Goal: Task Accomplishment & Management: Manage account settings

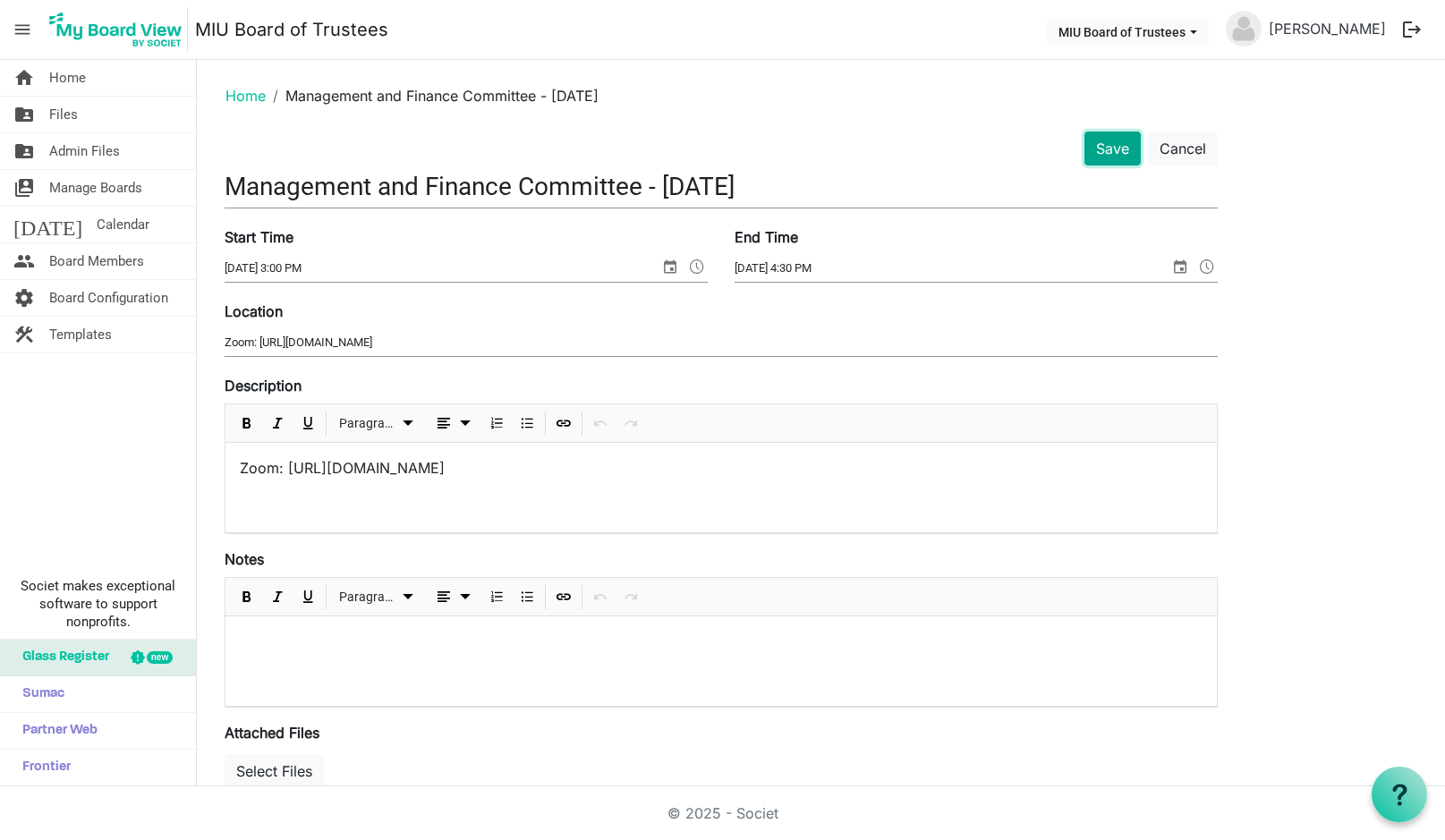
drag, startPoint x: 1106, startPoint y: 145, endPoint x: 1094, endPoint y: 145, distance: 12.0
click at [1106, 145] on button "Save" at bounding box center [1112, 148] width 57 height 34
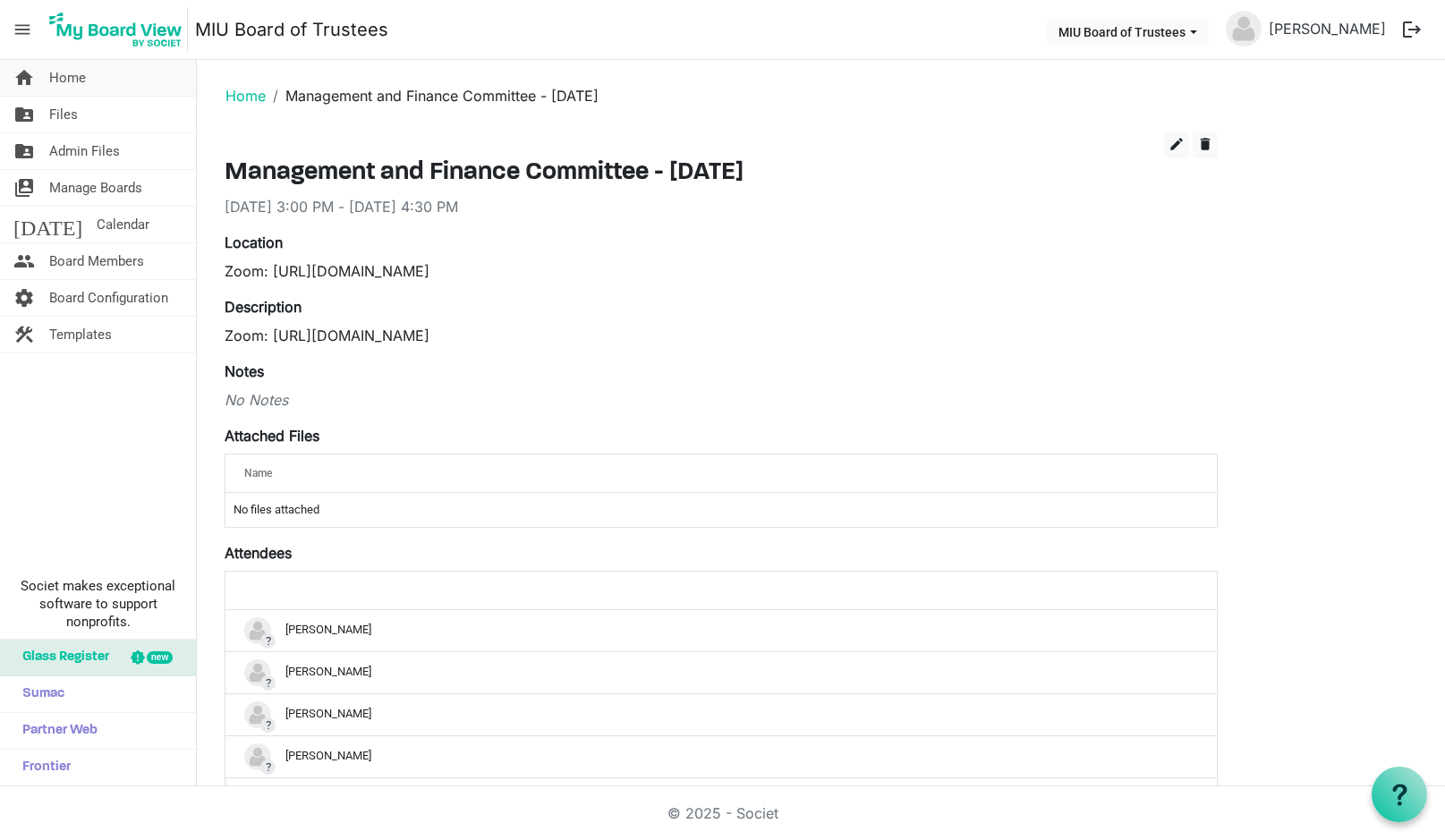
click at [70, 80] on span "Home" at bounding box center [68, 78] width 37 height 36
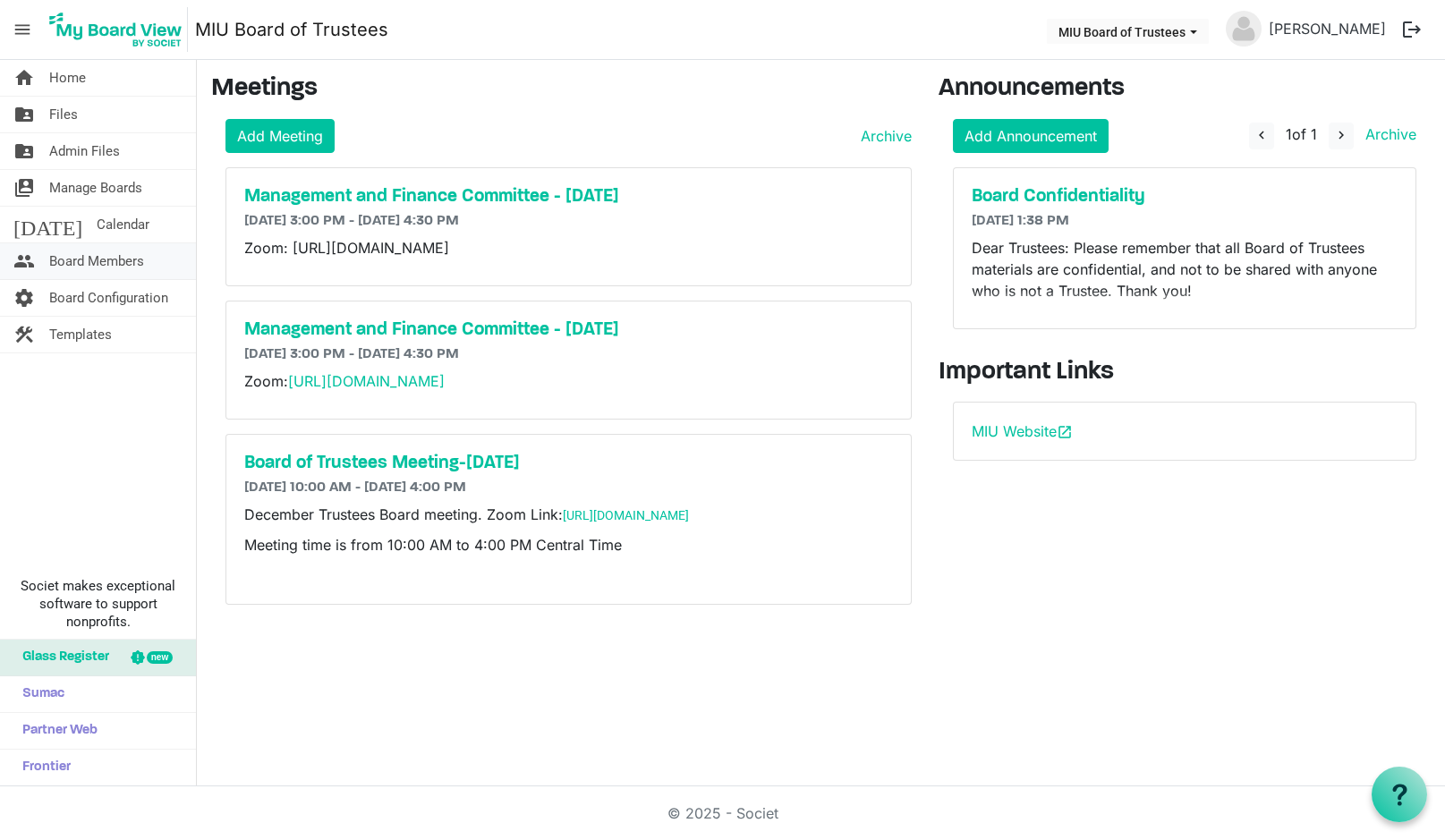
click at [126, 252] on span "Board Members" at bounding box center [96, 261] width 95 height 36
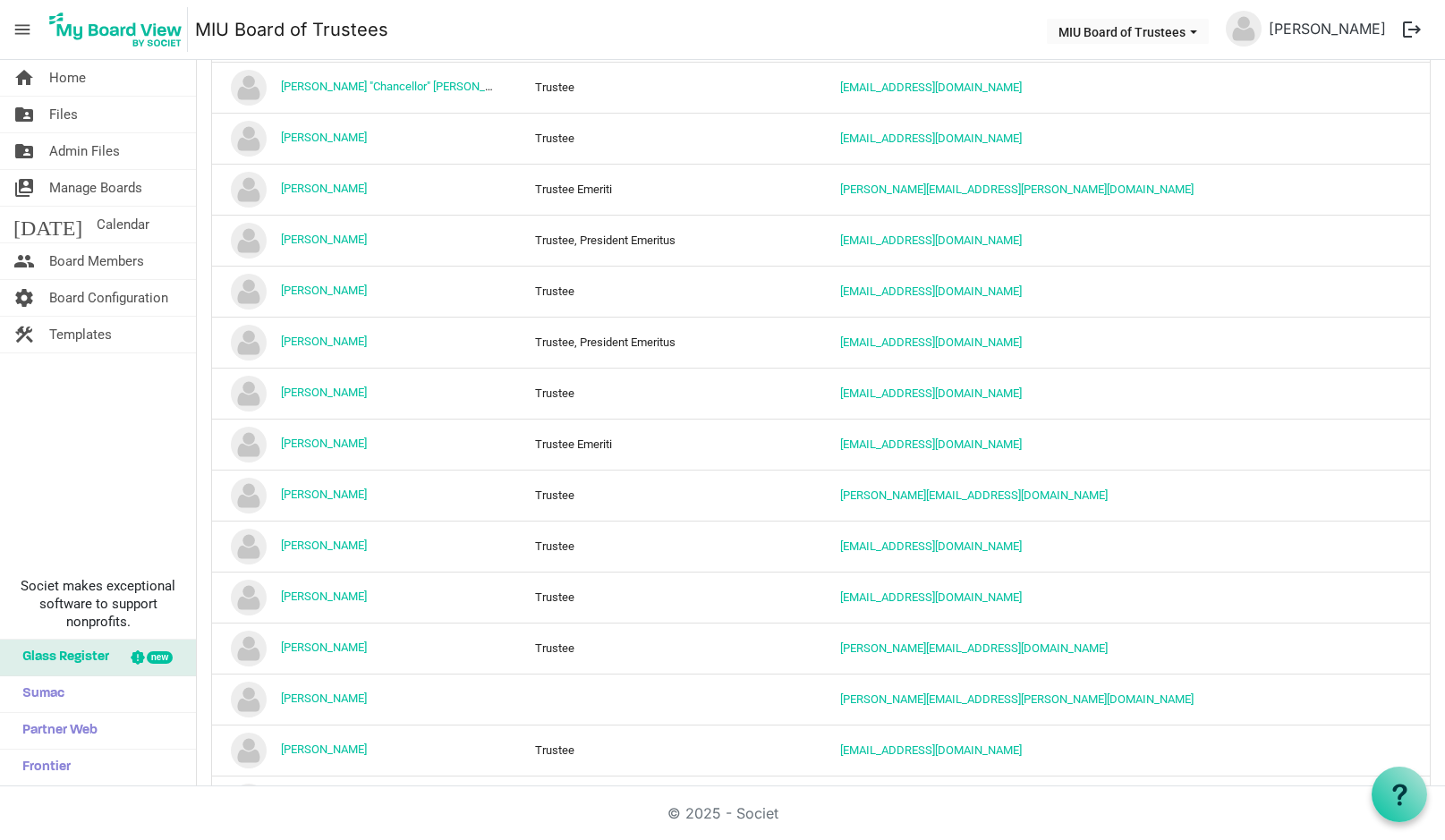
scroll to position [1192, 0]
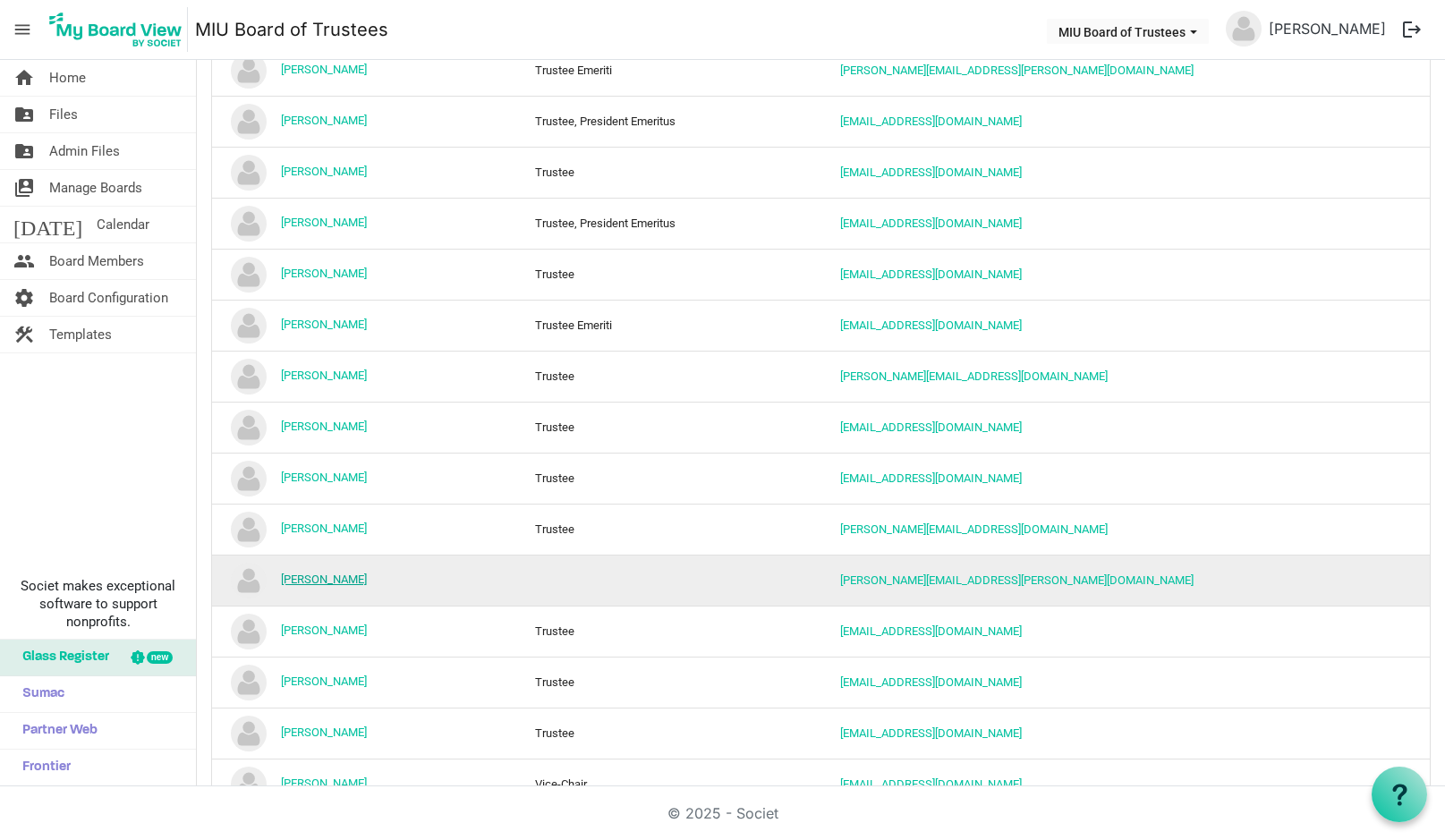
click at [346, 579] on link "[PERSON_NAME]" at bounding box center [324, 579] width 86 height 13
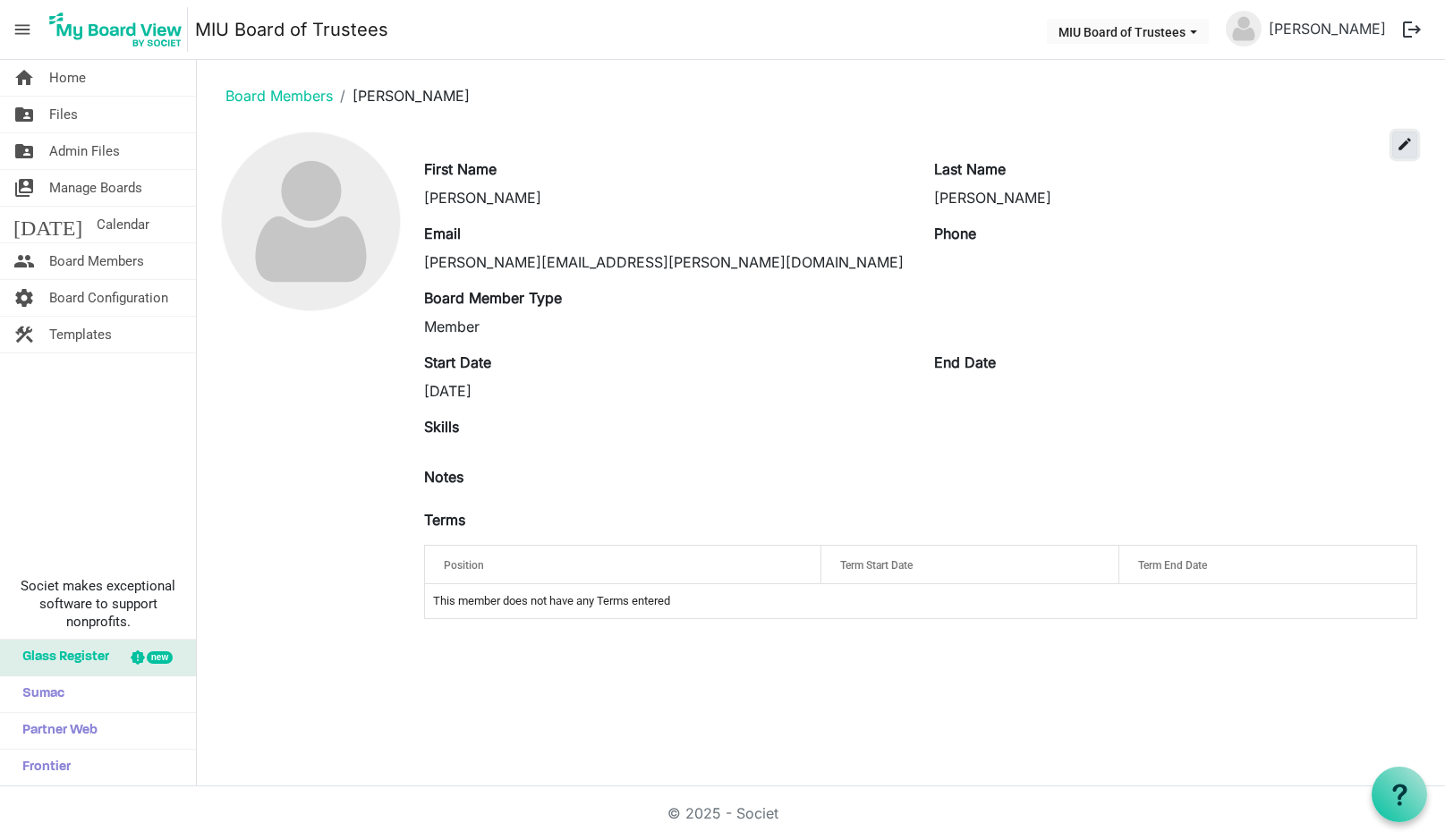
click at [1402, 142] on span "edit" at bounding box center [1404, 144] width 16 height 16
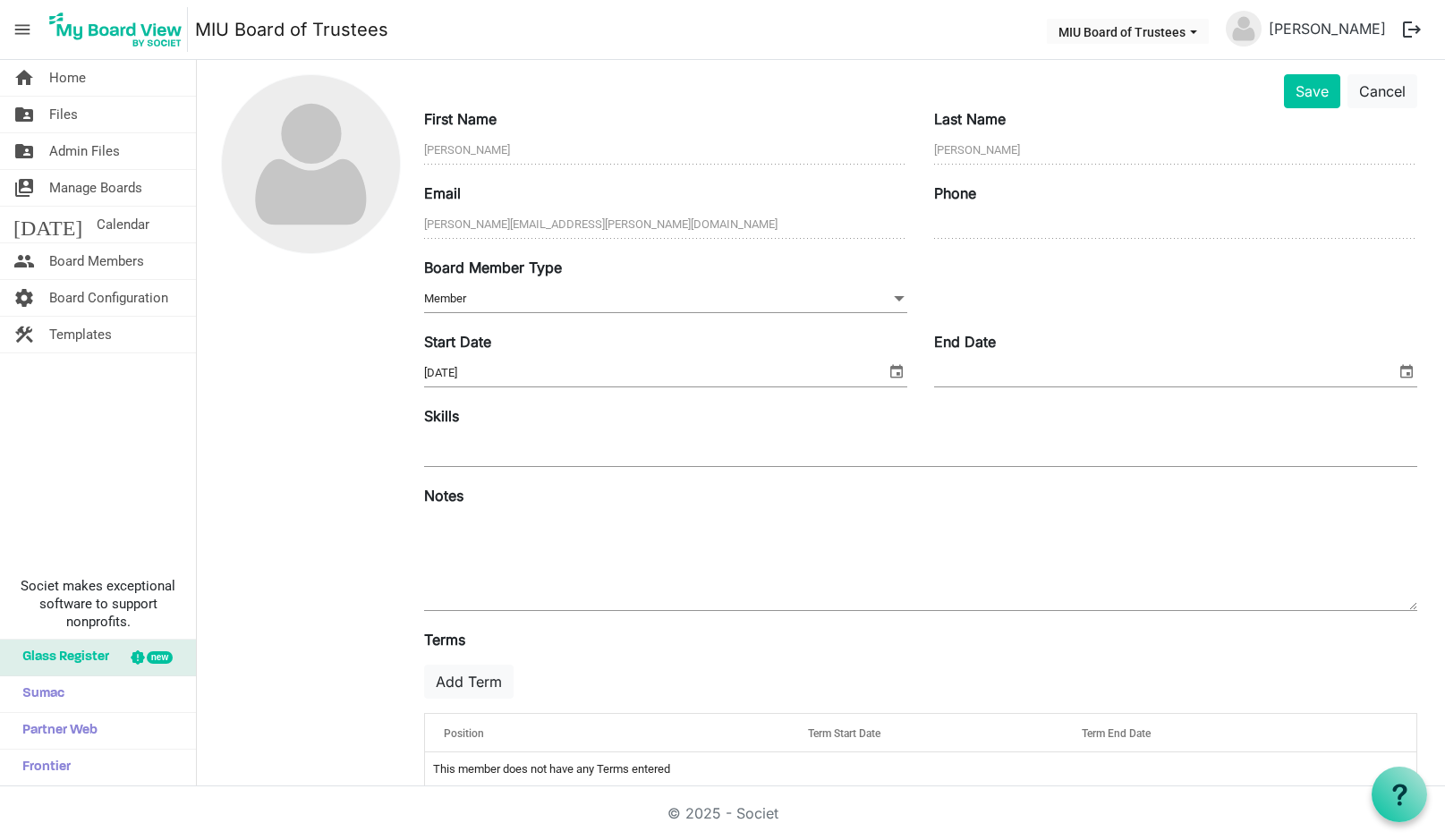
scroll to position [87, 0]
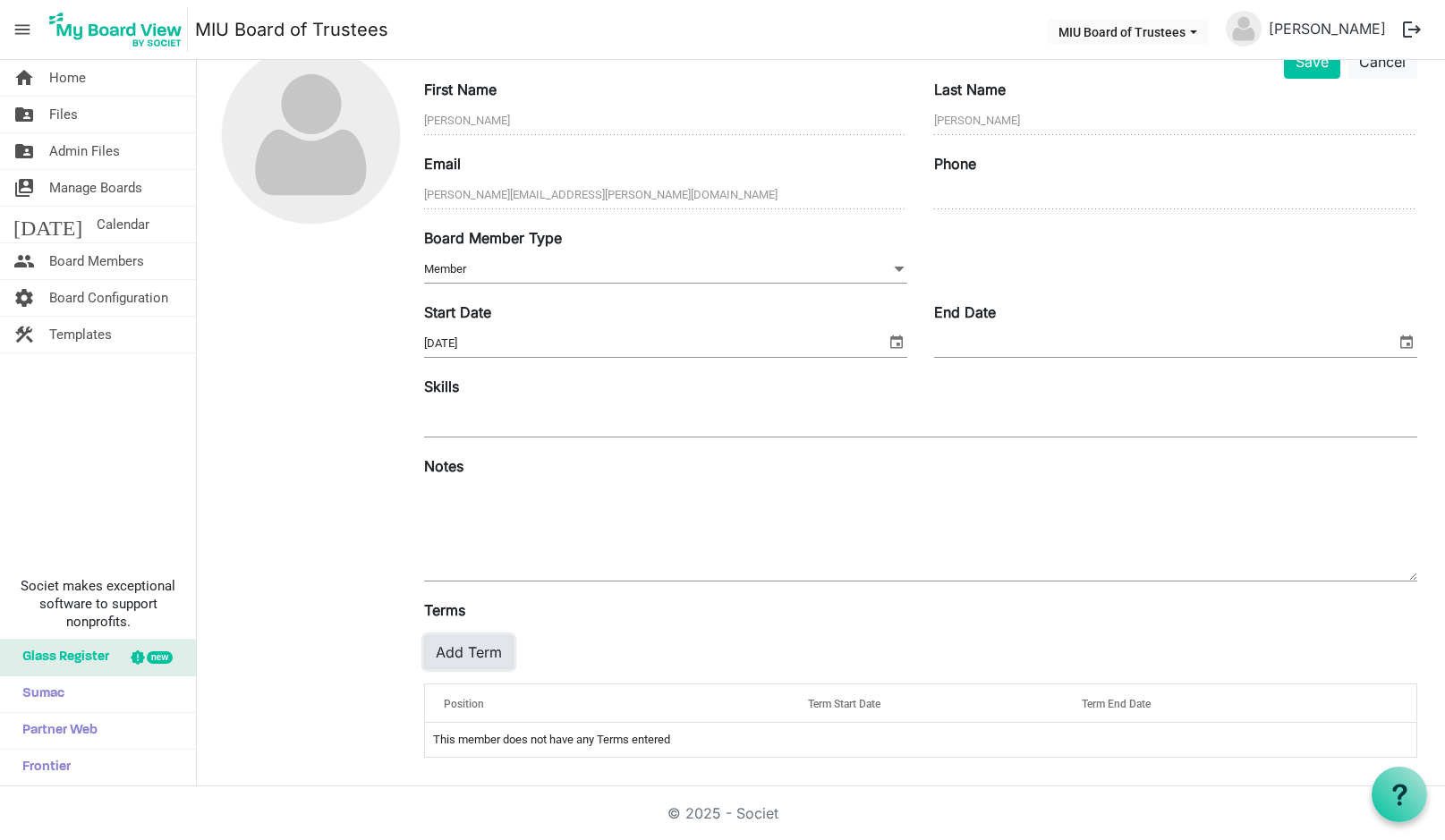
click at [461, 646] on button "Add Term" at bounding box center [468, 652] width 89 height 34
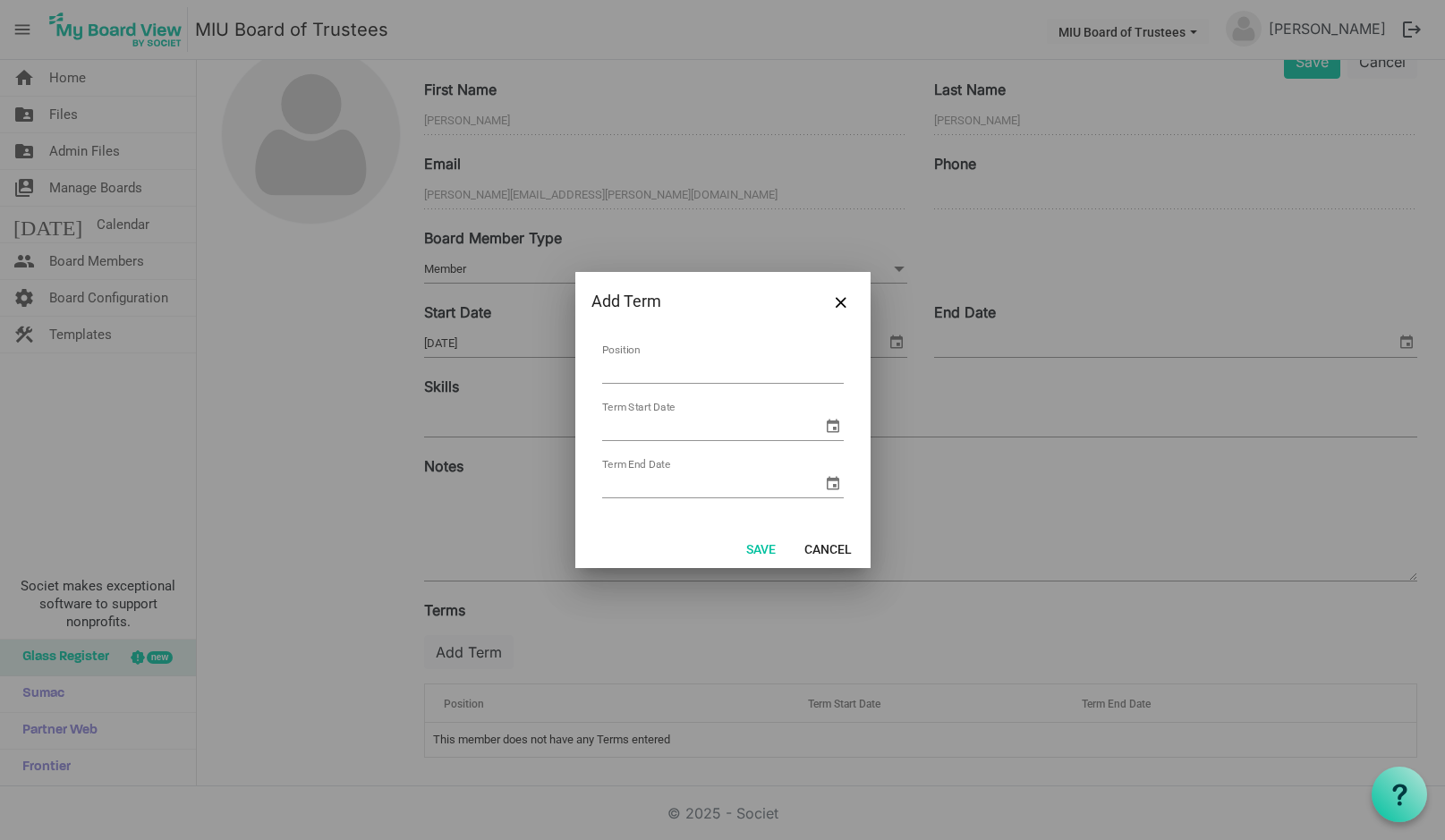
click at [644, 368] on input "Position" at bounding box center [722, 370] width 241 height 28
type input "Assistant Secretary"
click at [830, 426] on span "select" at bounding box center [832, 426] width 21 height 21
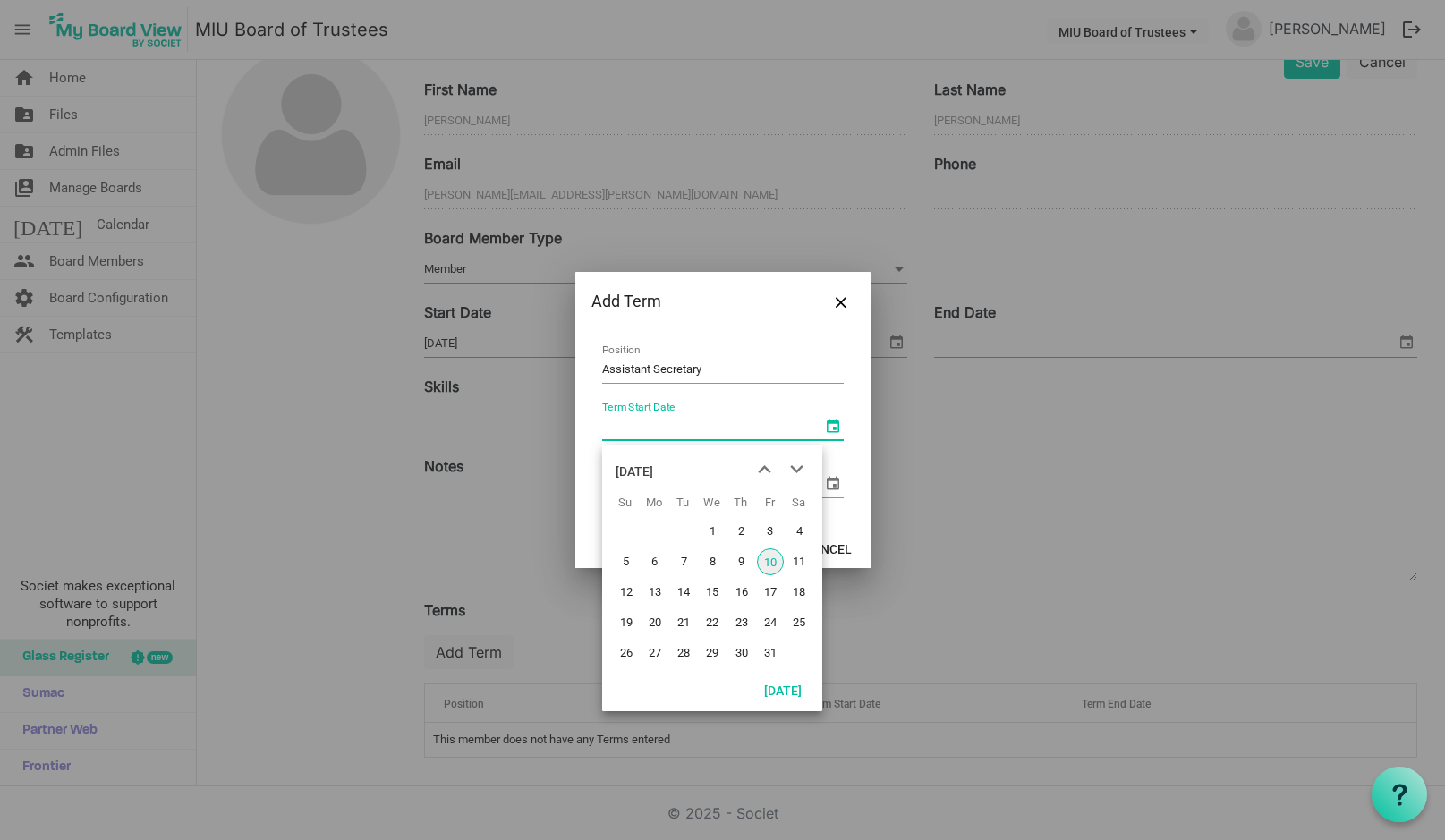
click at [773, 553] on span "10" at bounding box center [770, 561] width 27 height 27
type input "10/10/2025"
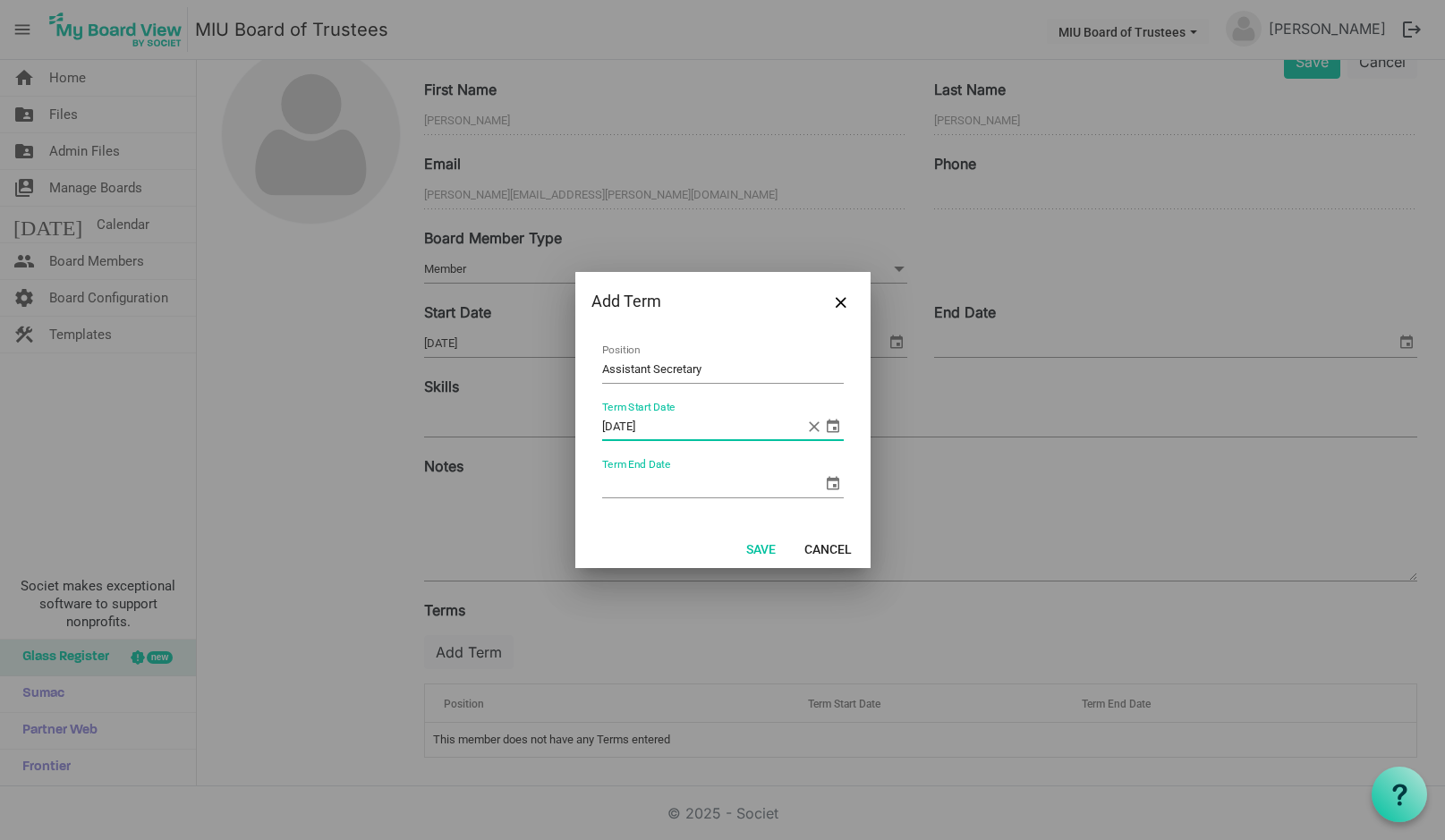
click at [669, 485] on input "Term End Date" at bounding box center [711, 483] width 220 height 27
type input "10/10/2030"
click at [760, 547] on button "Save" at bounding box center [761, 548] width 53 height 25
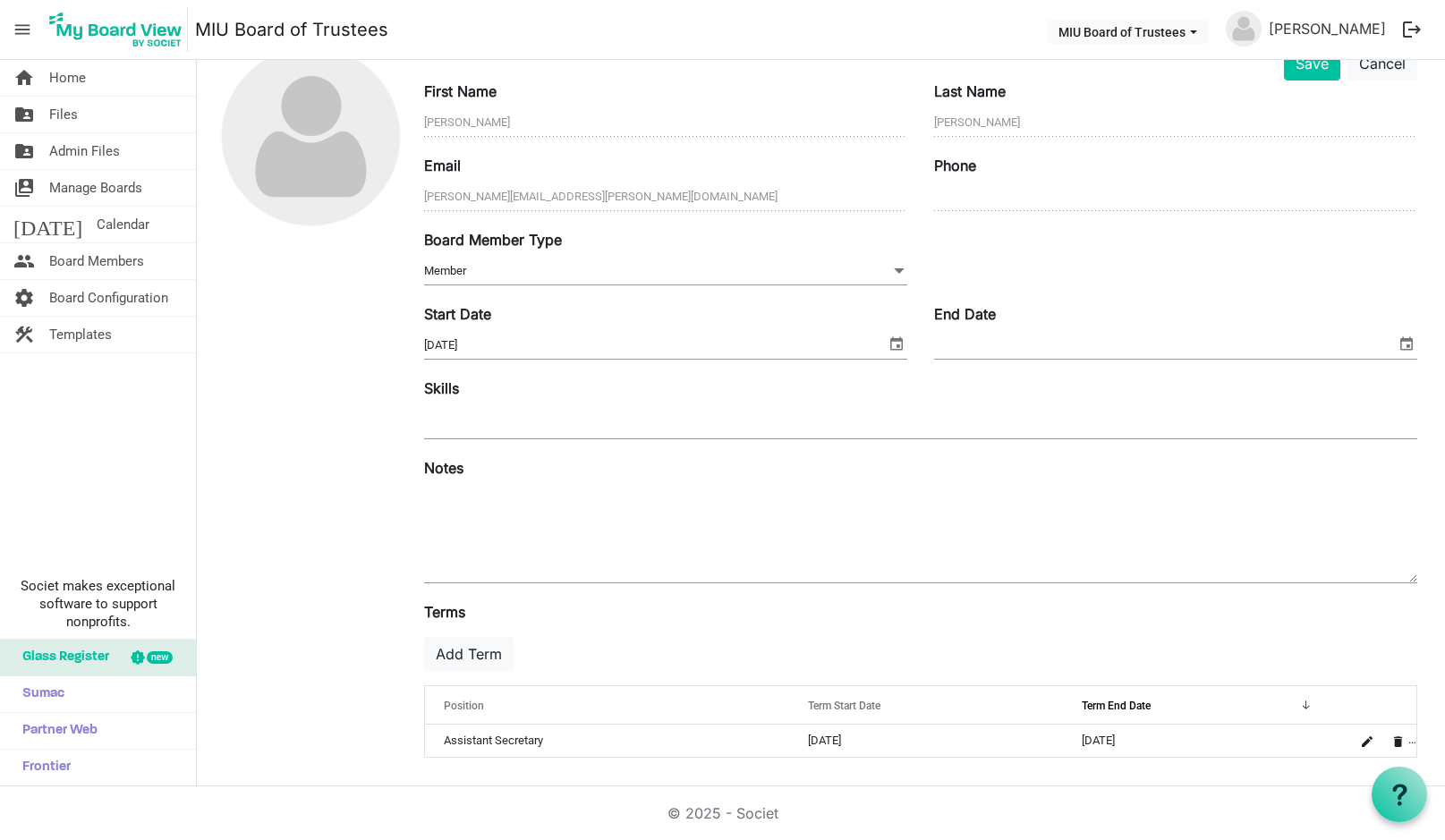
scroll to position [85, 0]
click at [74, 81] on span "Home" at bounding box center [68, 78] width 37 height 36
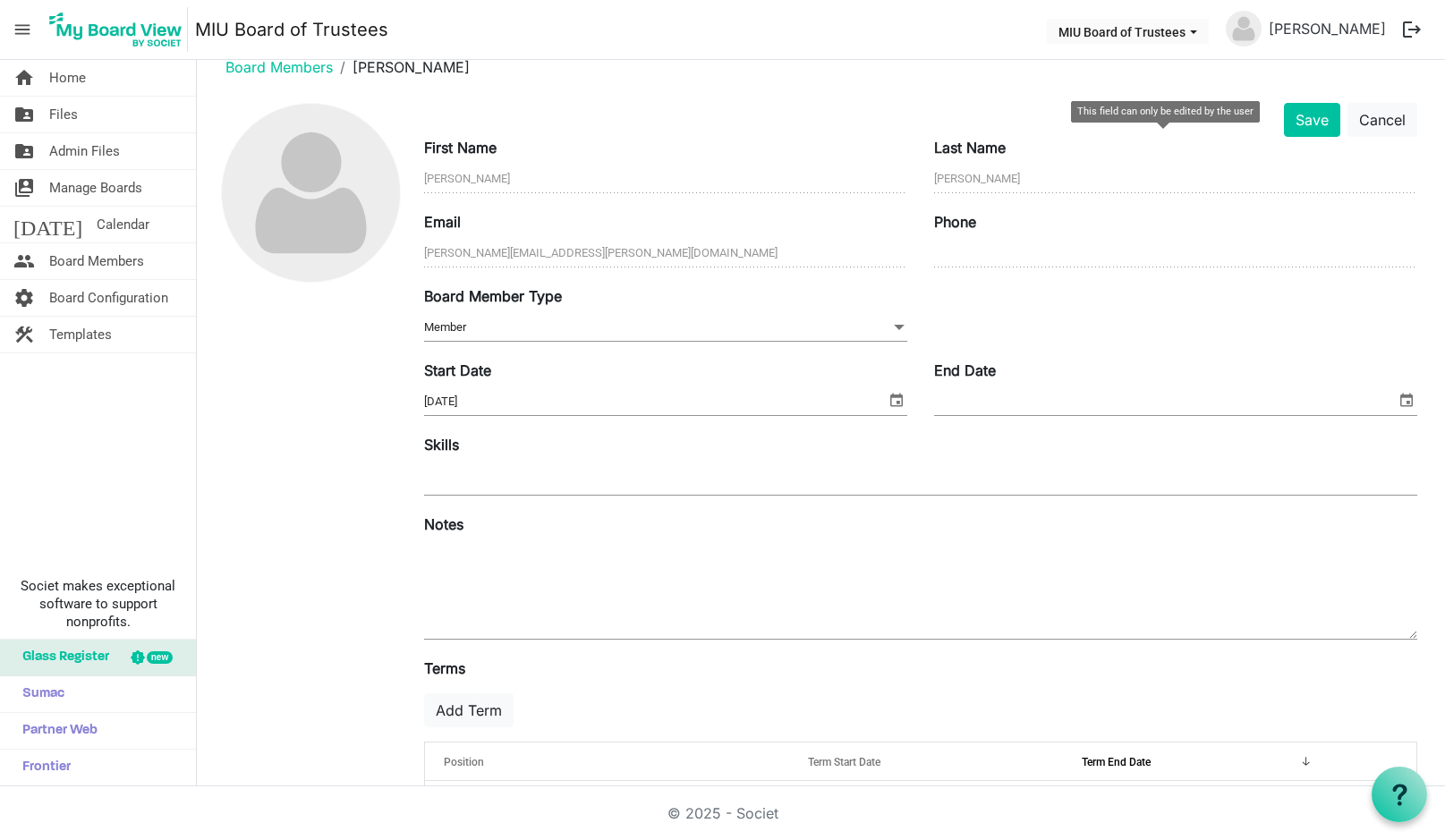
scroll to position [0, 0]
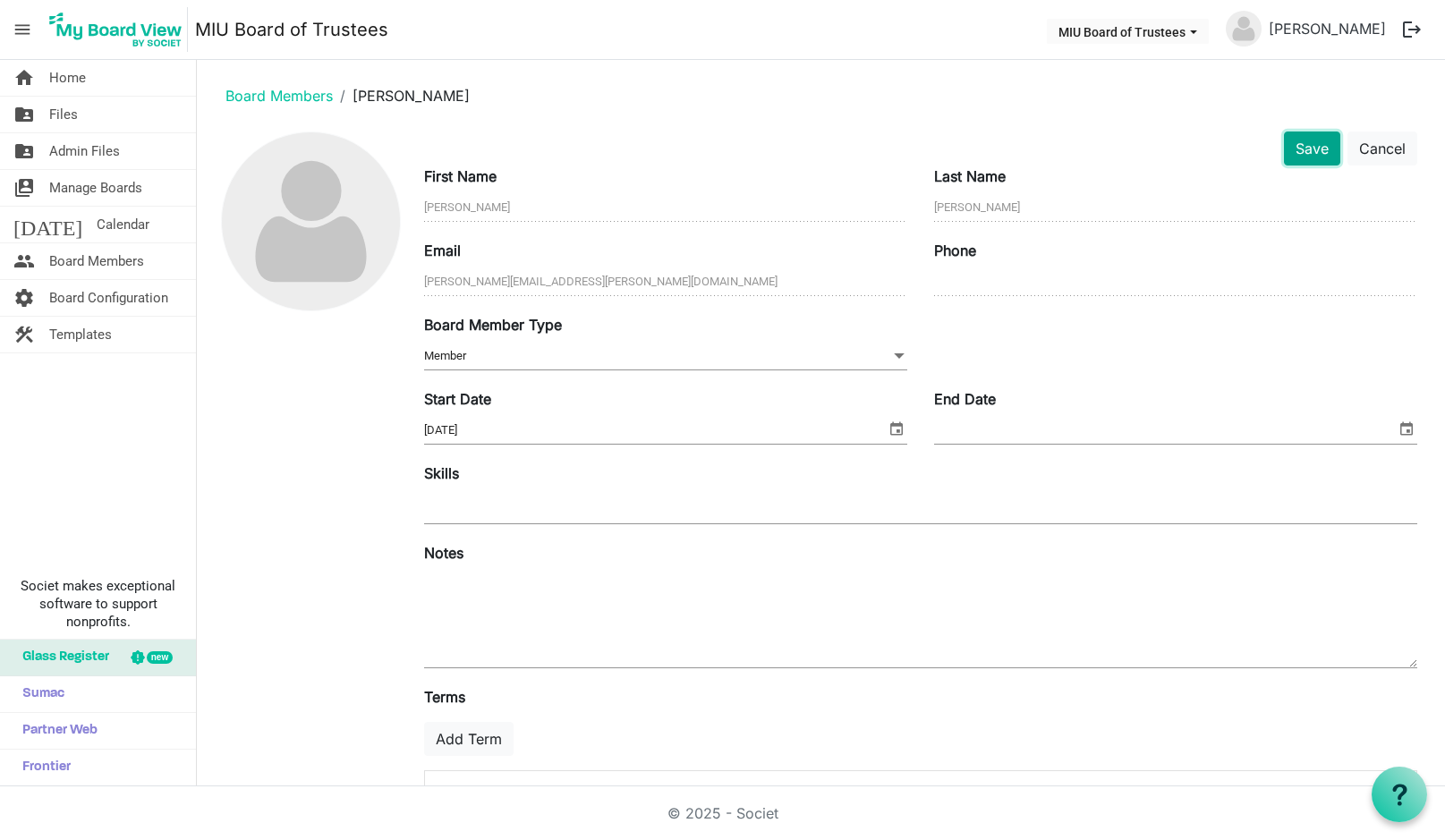
click at [1300, 151] on button "Save" at bounding box center [1311, 148] width 57 height 34
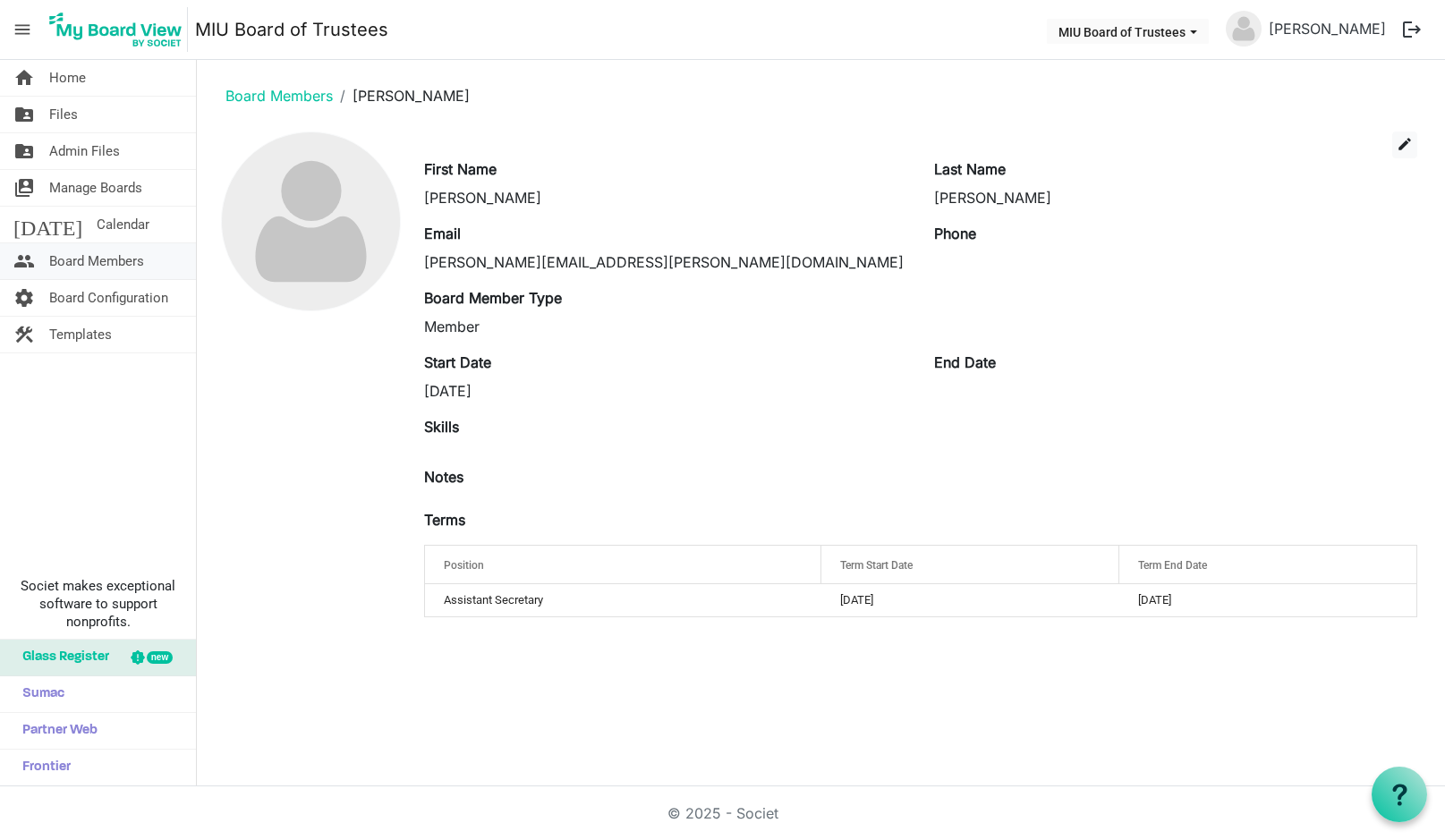
click at [138, 257] on span "Board Members" at bounding box center [96, 261] width 95 height 36
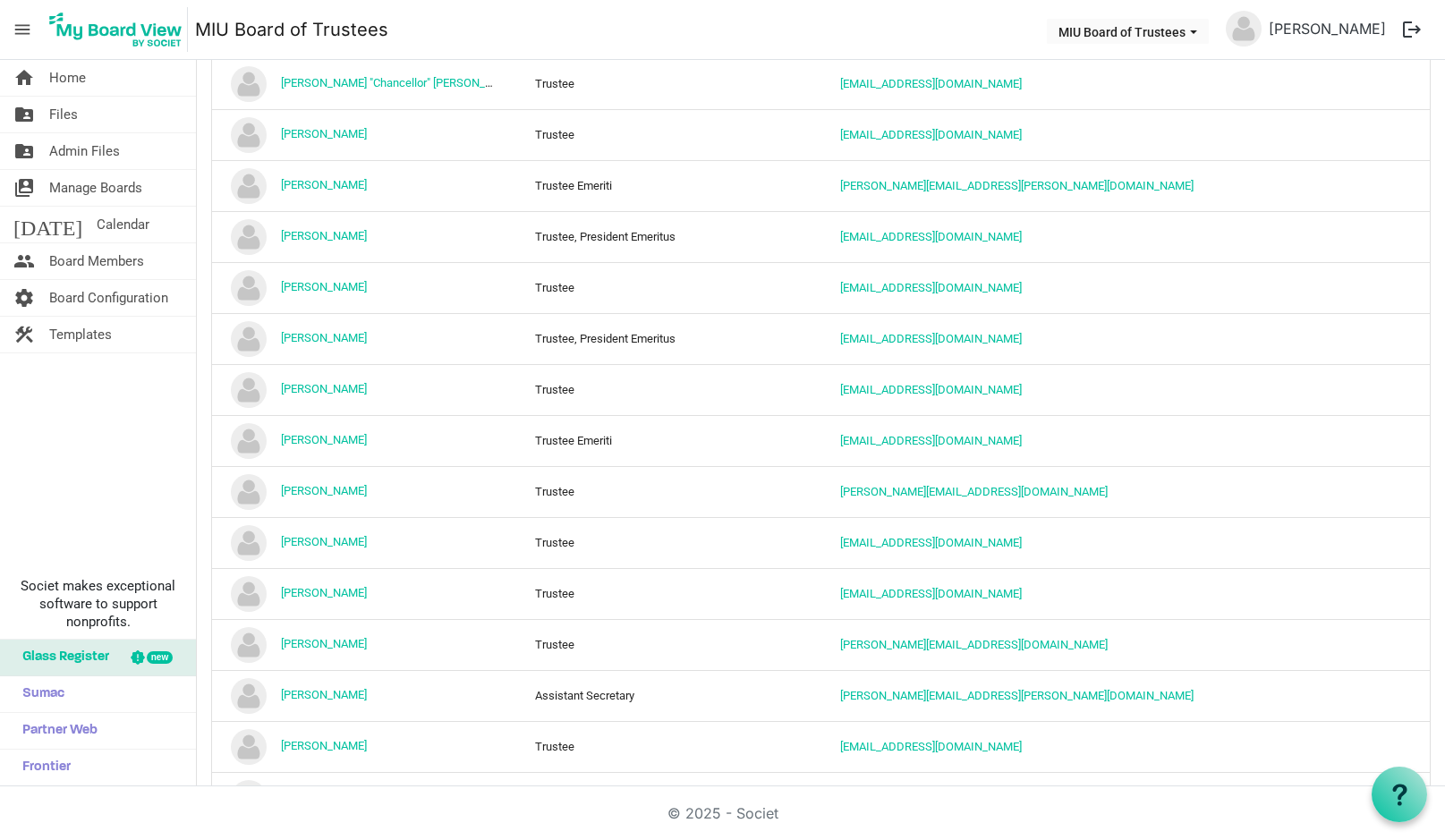
scroll to position [1073, 0]
